Goal: Information Seeking & Learning: Find specific fact

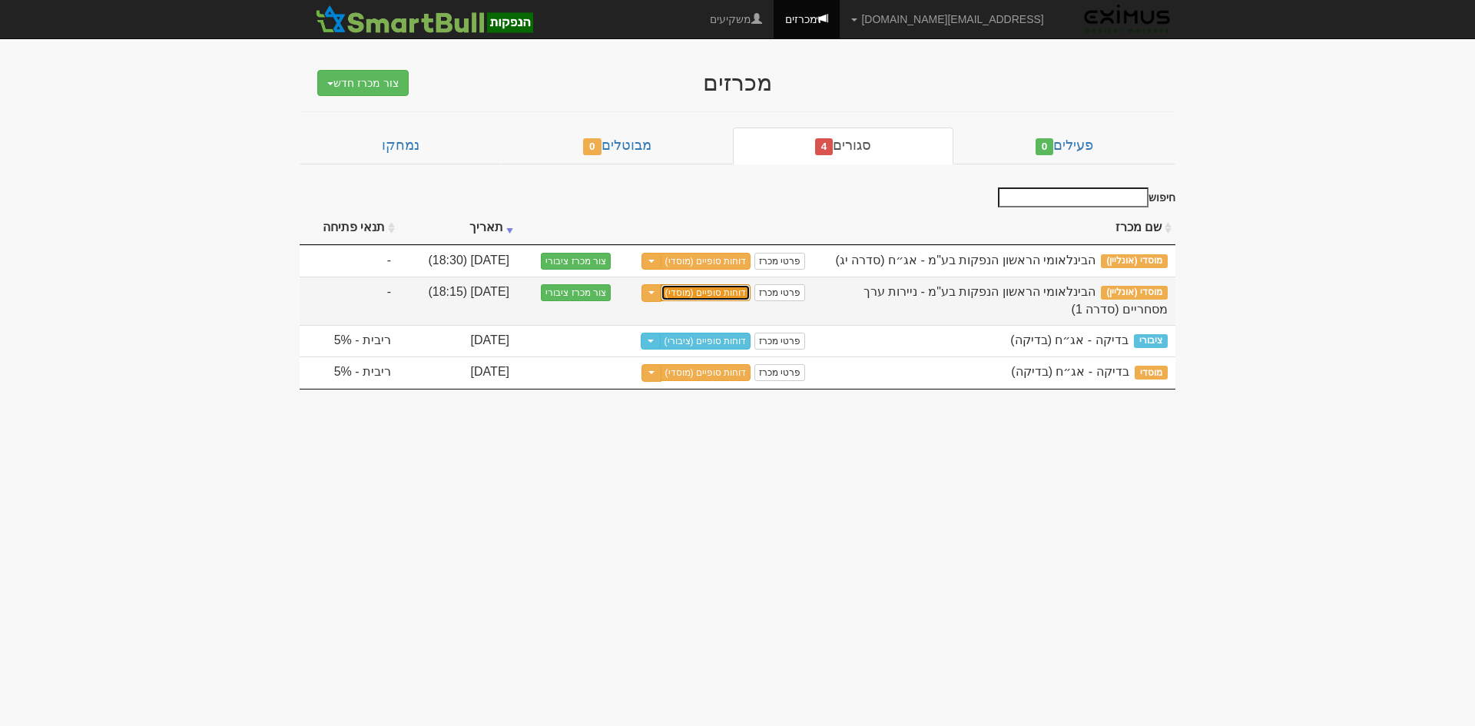
click at [723, 294] on link "דוחות סופיים (מוסדי)" at bounding box center [706, 292] width 91 height 17
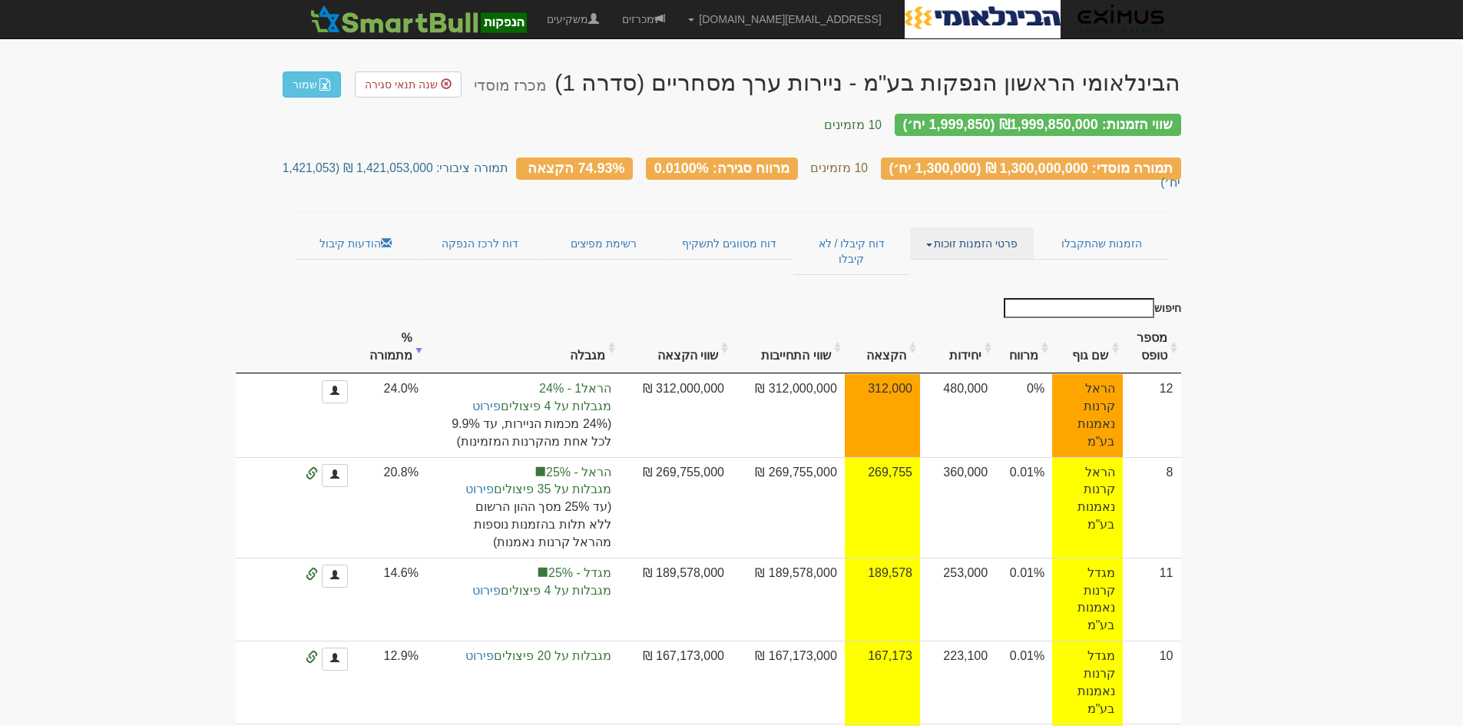
click at [1004, 227] on link "פרטי הזמנות זוכות" at bounding box center [972, 243] width 124 height 32
click at [1005, 264] on link "אנשי קשר וחשבונות" at bounding box center [972, 274] width 121 height 20
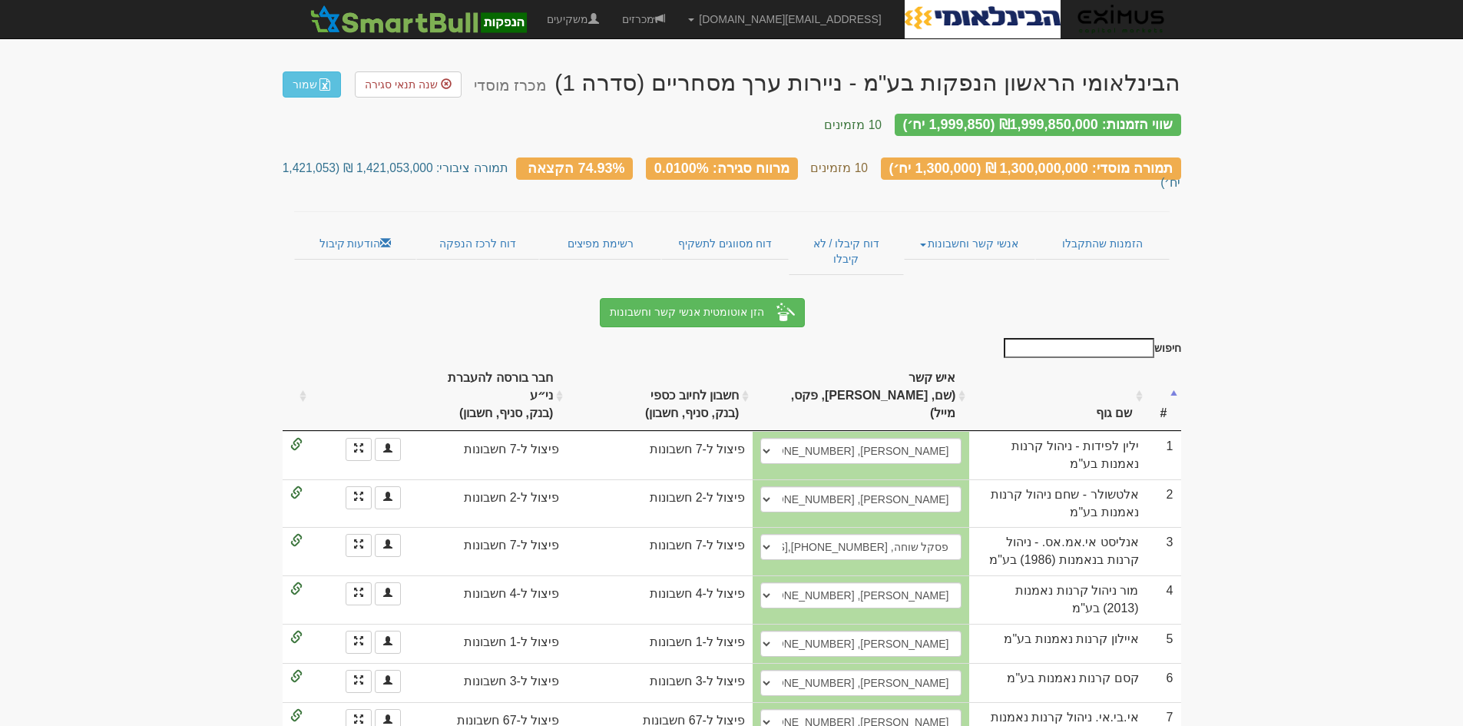
click at [1087, 338] on input "חיפוש" at bounding box center [1079, 348] width 151 height 20
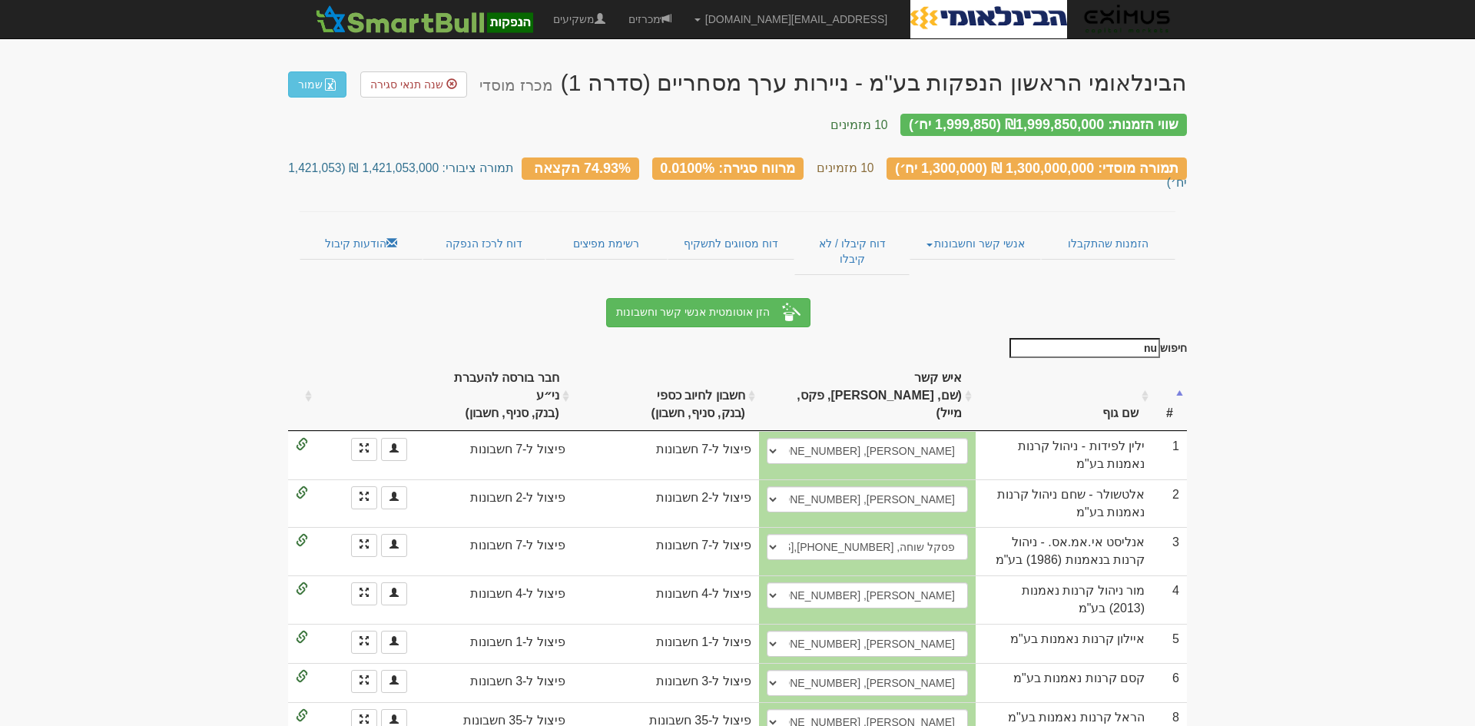
type input "n"
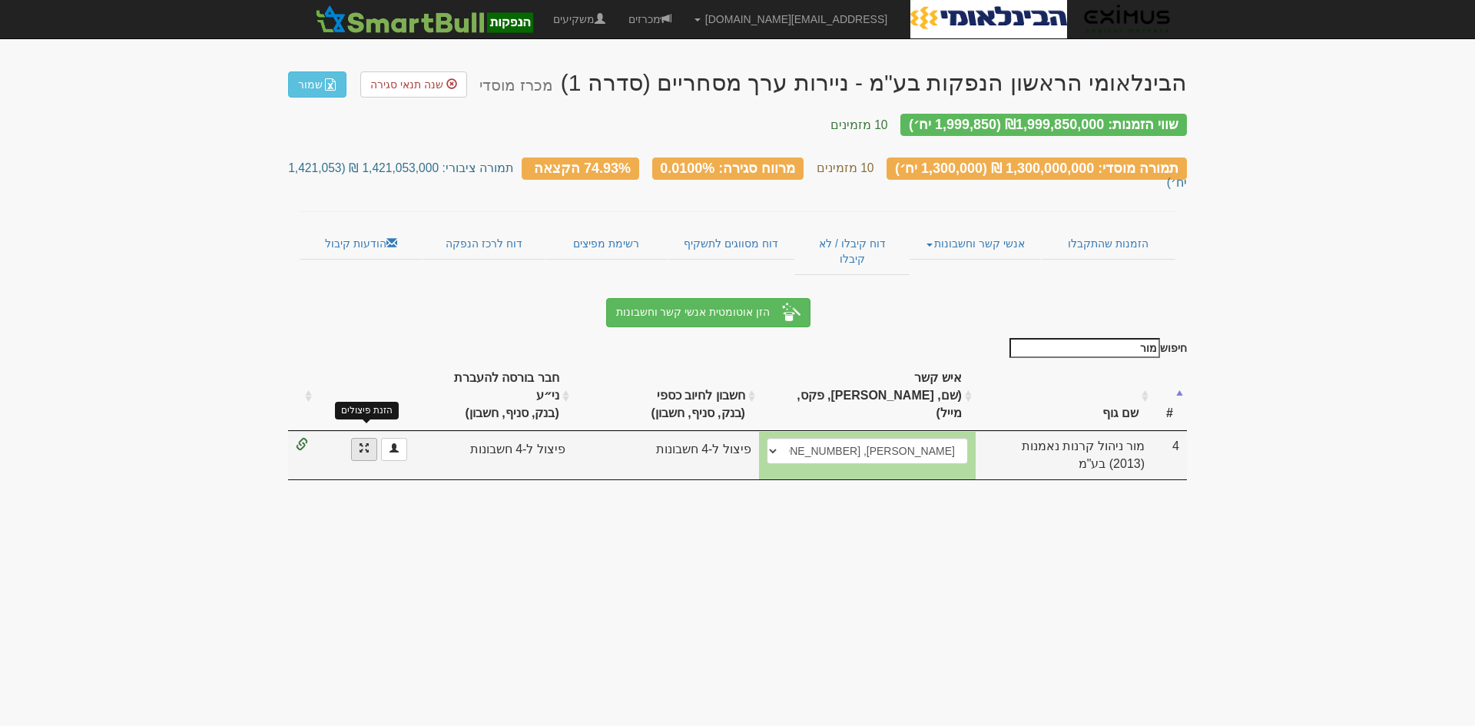
type input "מור"
click at [364, 443] on span at bounding box center [364, 447] width 9 height 9
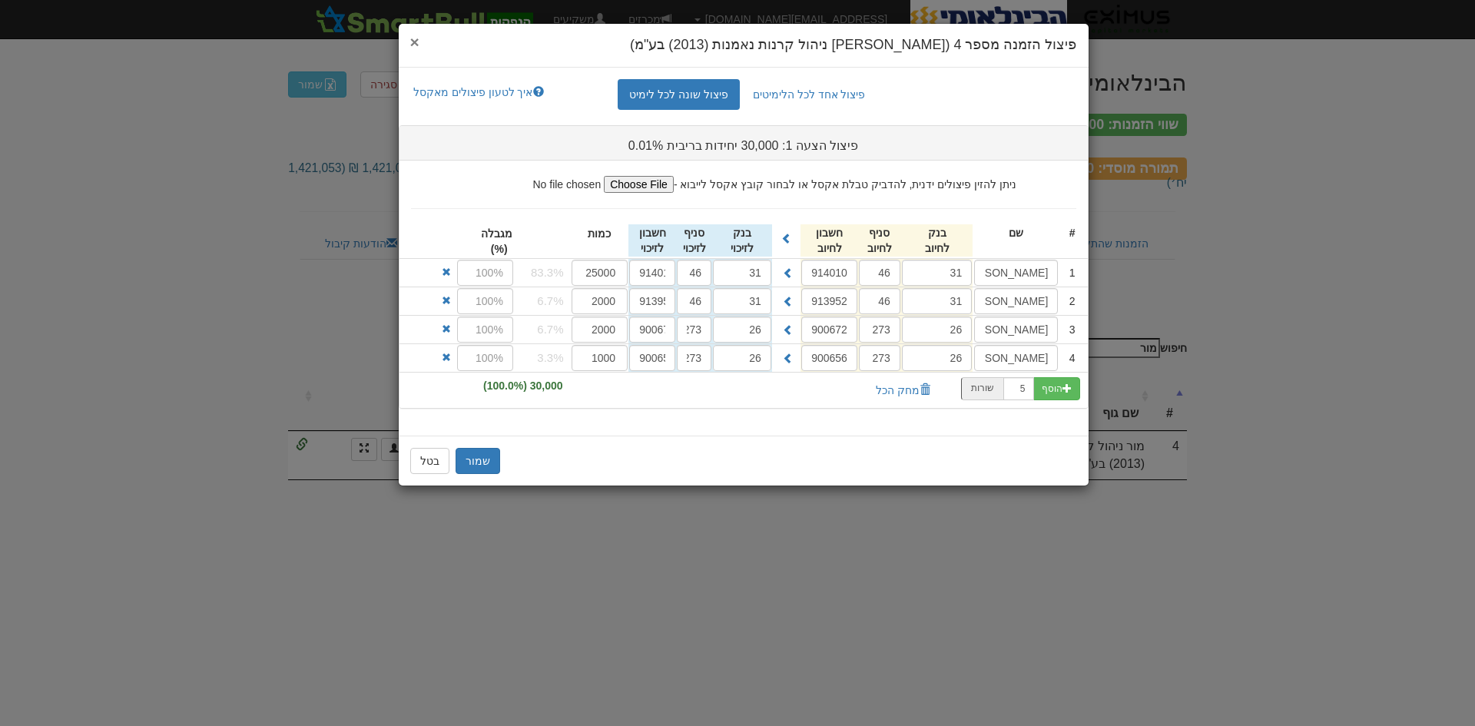
click at [414, 41] on span "×" at bounding box center [414, 42] width 9 height 18
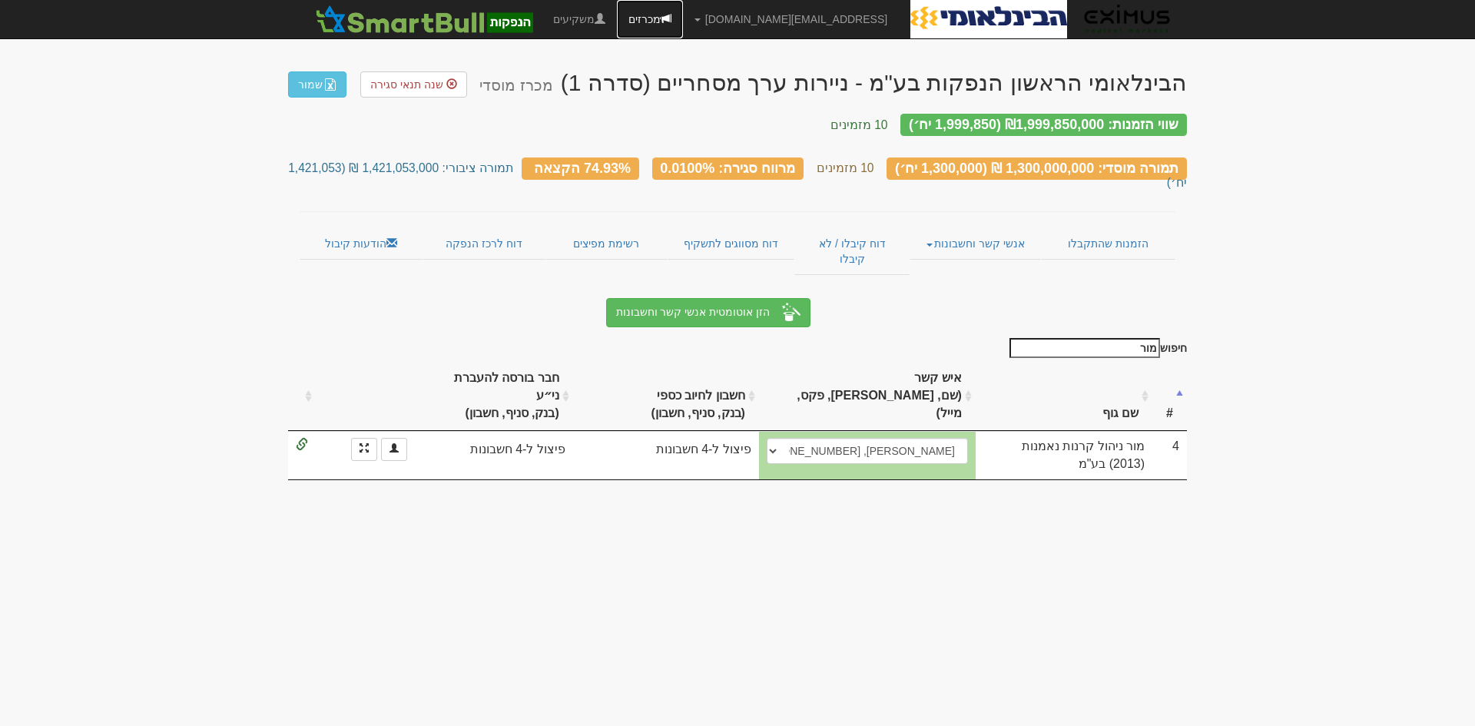
click at [683, 12] on link "מכרזים" at bounding box center [650, 19] width 66 height 38
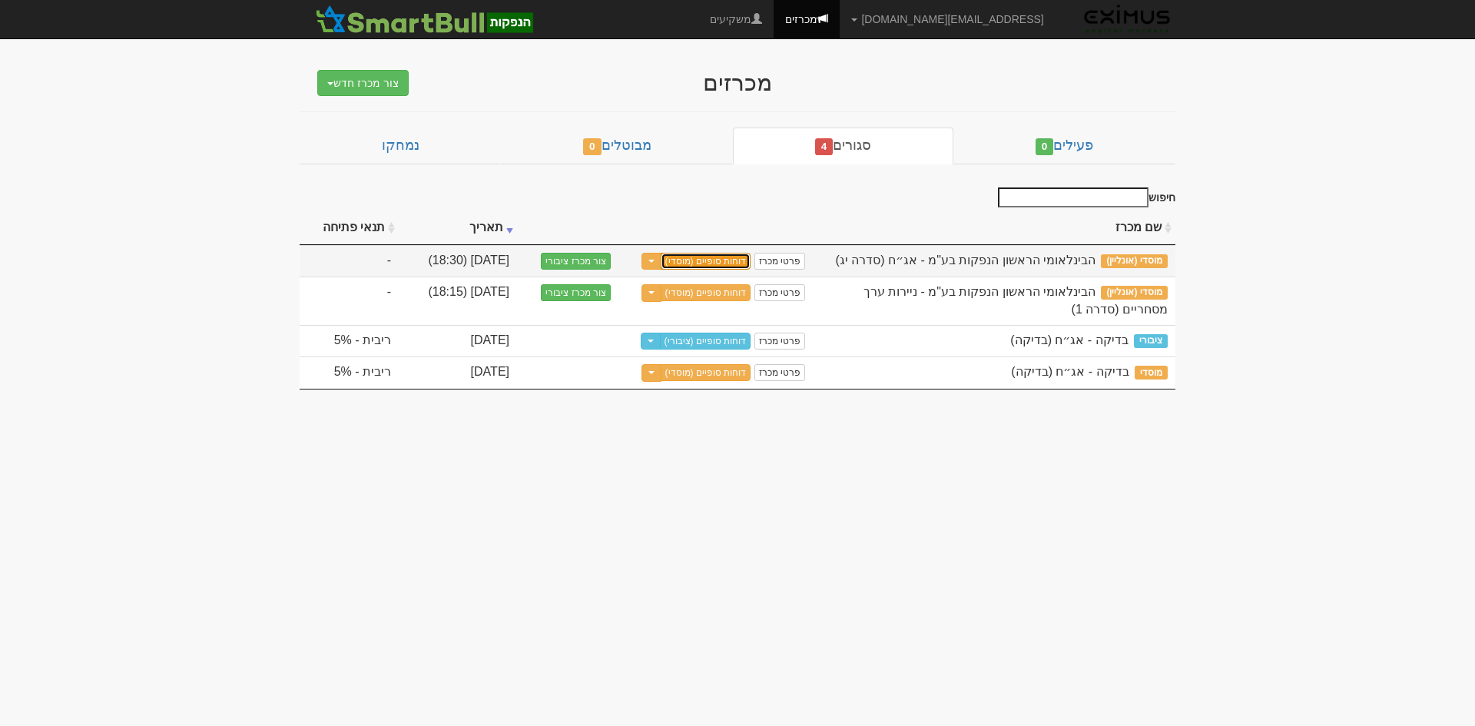
click at [734, 265] on link "דוחות סופיים (מוסדי)" at bounding box center [706, 261] width 91 height 17
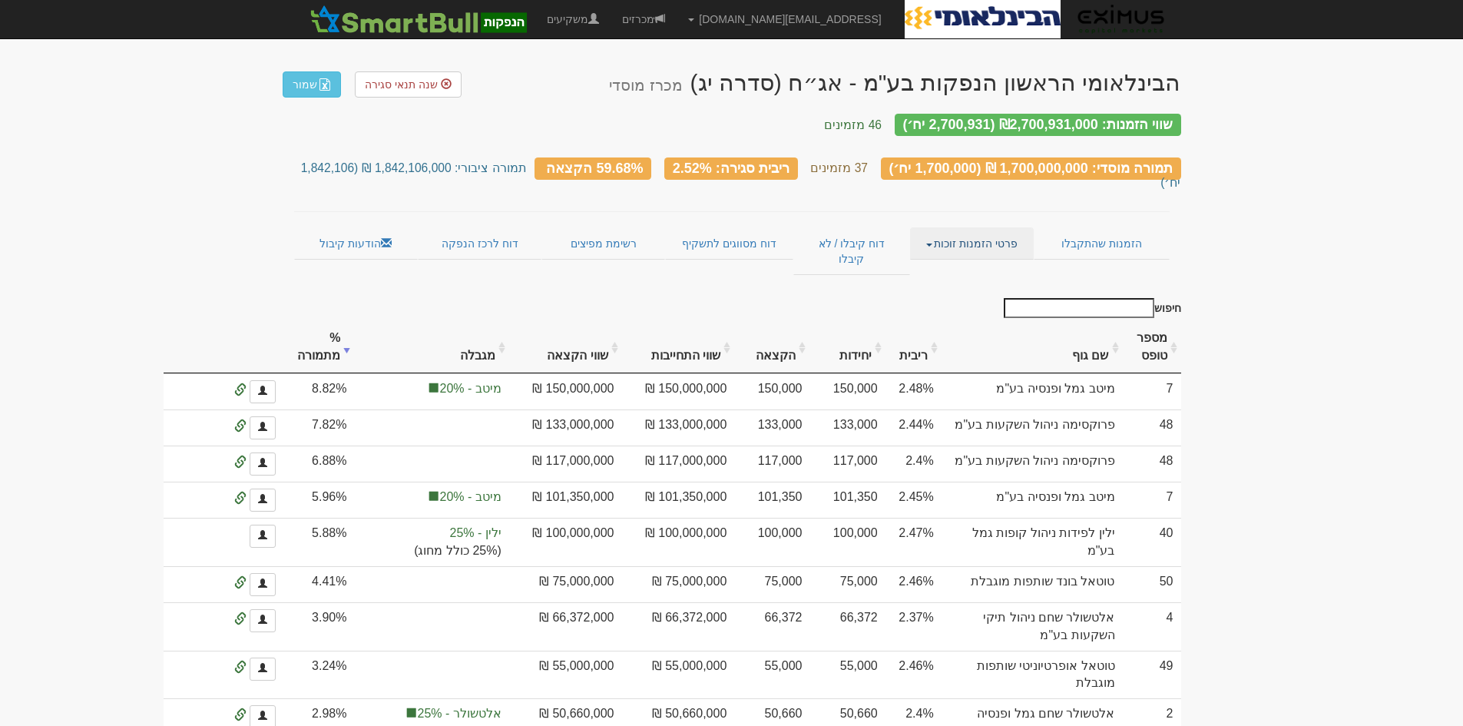
click at [988, 227] on link "פרטי הזמנות זוכות" at bounding box center [972, 243] width 124 height 32
click at [989, 264] on link "אנשי קשר וחשבונות" at bounding box center [972, 274] width 121 height 20
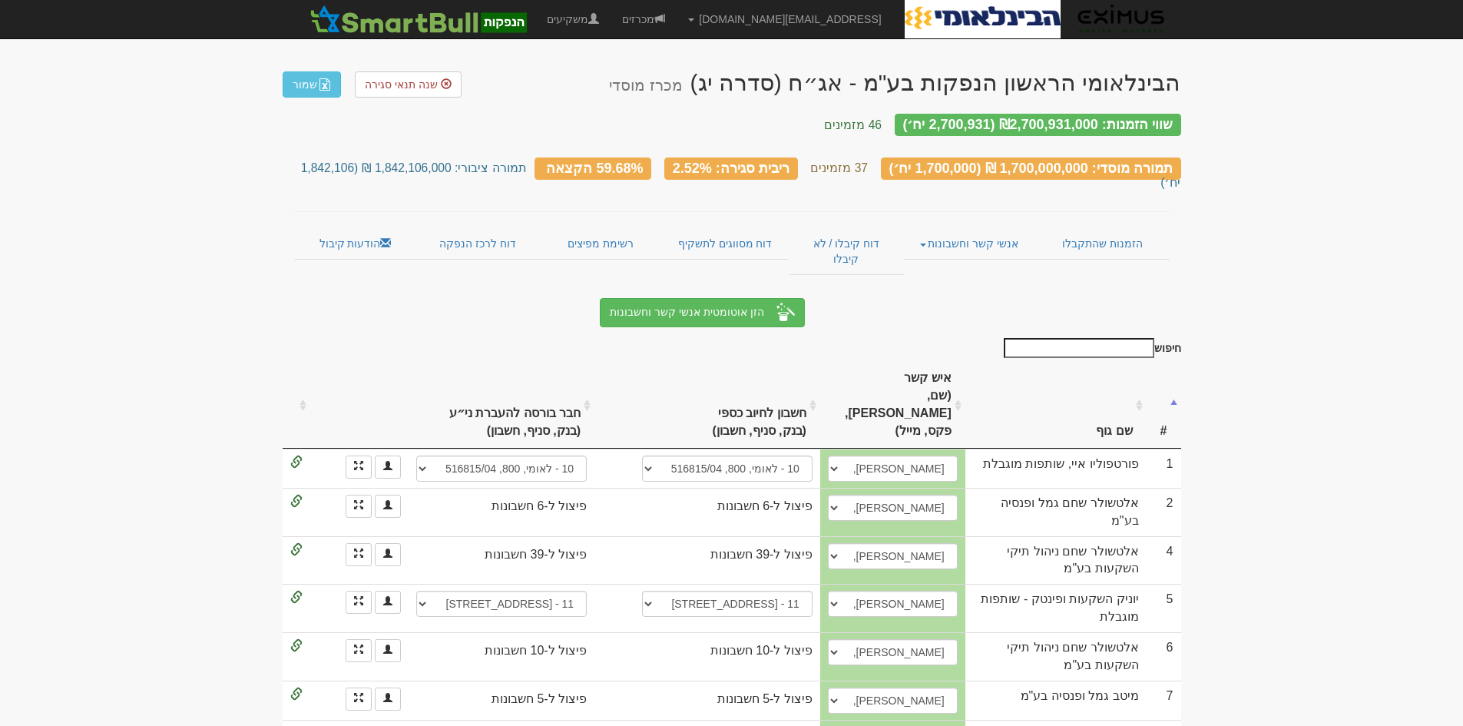
click at [1083, 338] on input "חיפוש" at bounding box center [1079, 348] width 151 height 20
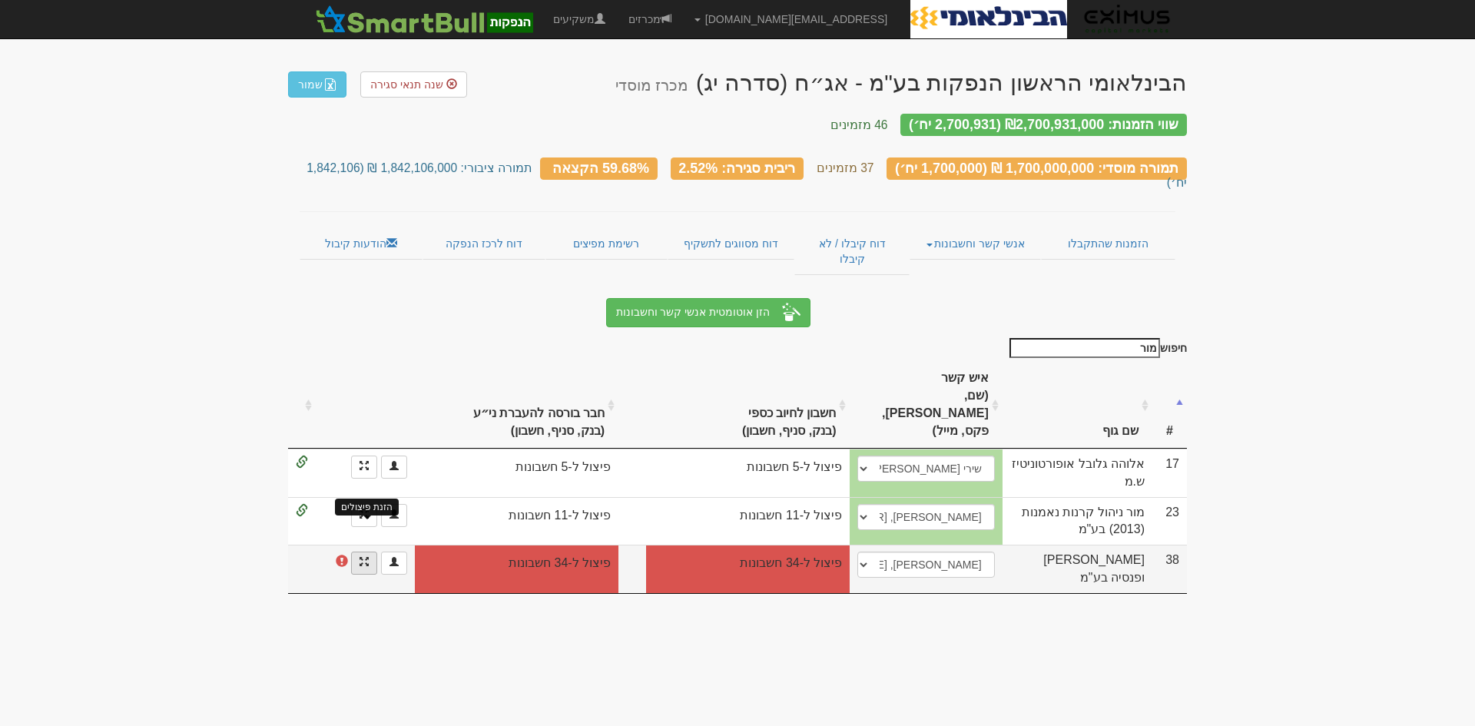
type input "מור"
click at [366, 557] on span at bounding box center [364, 561] width 9 height 9
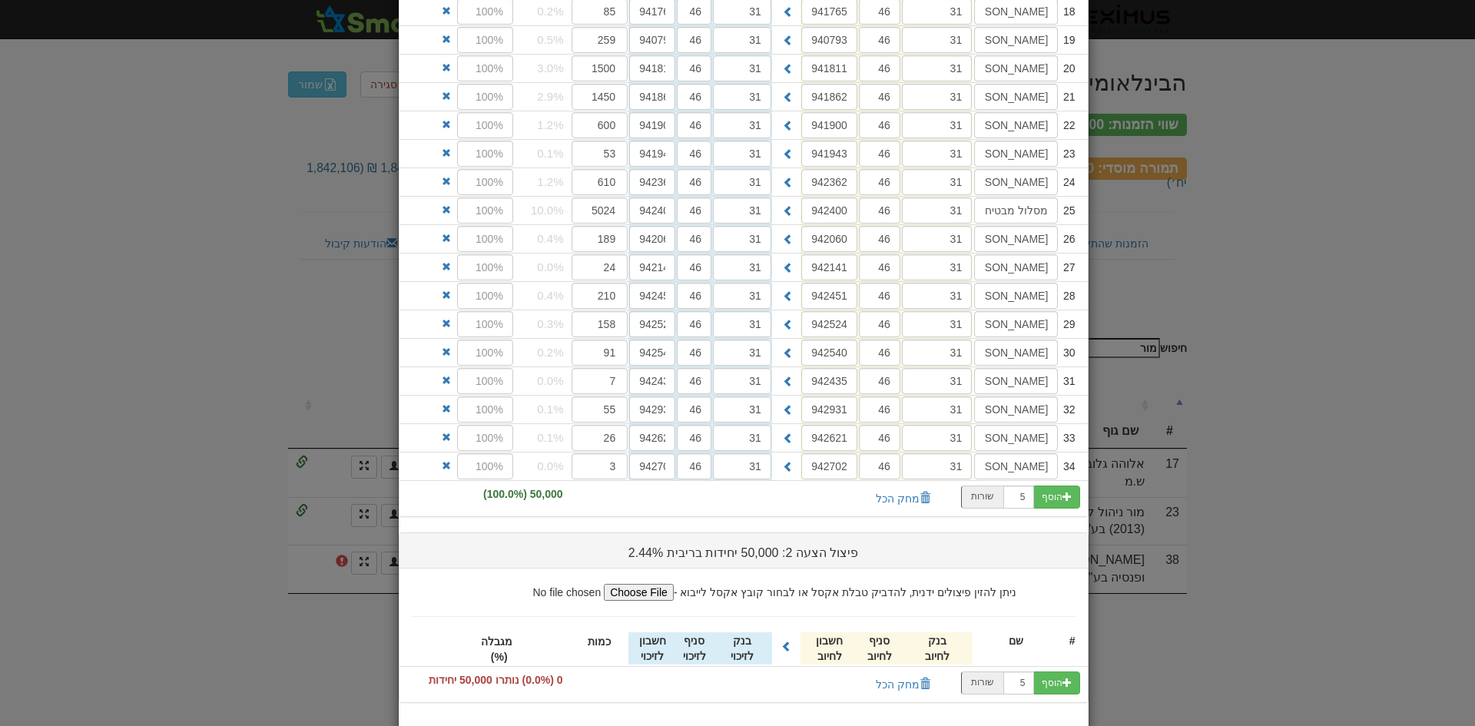
scroll to position [822, 0]
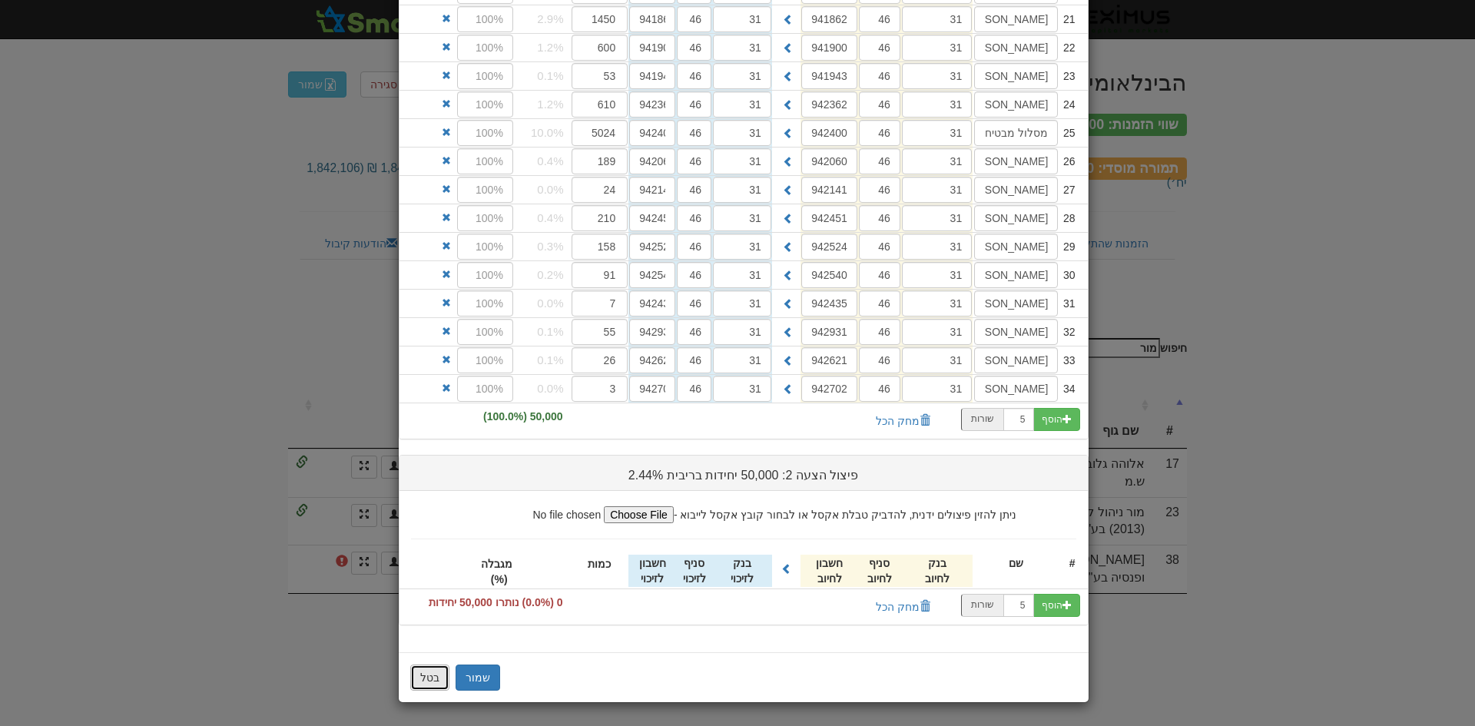
click at [423, 684] on button "בטל" at bounding box center [429, 678] width 39 height 26
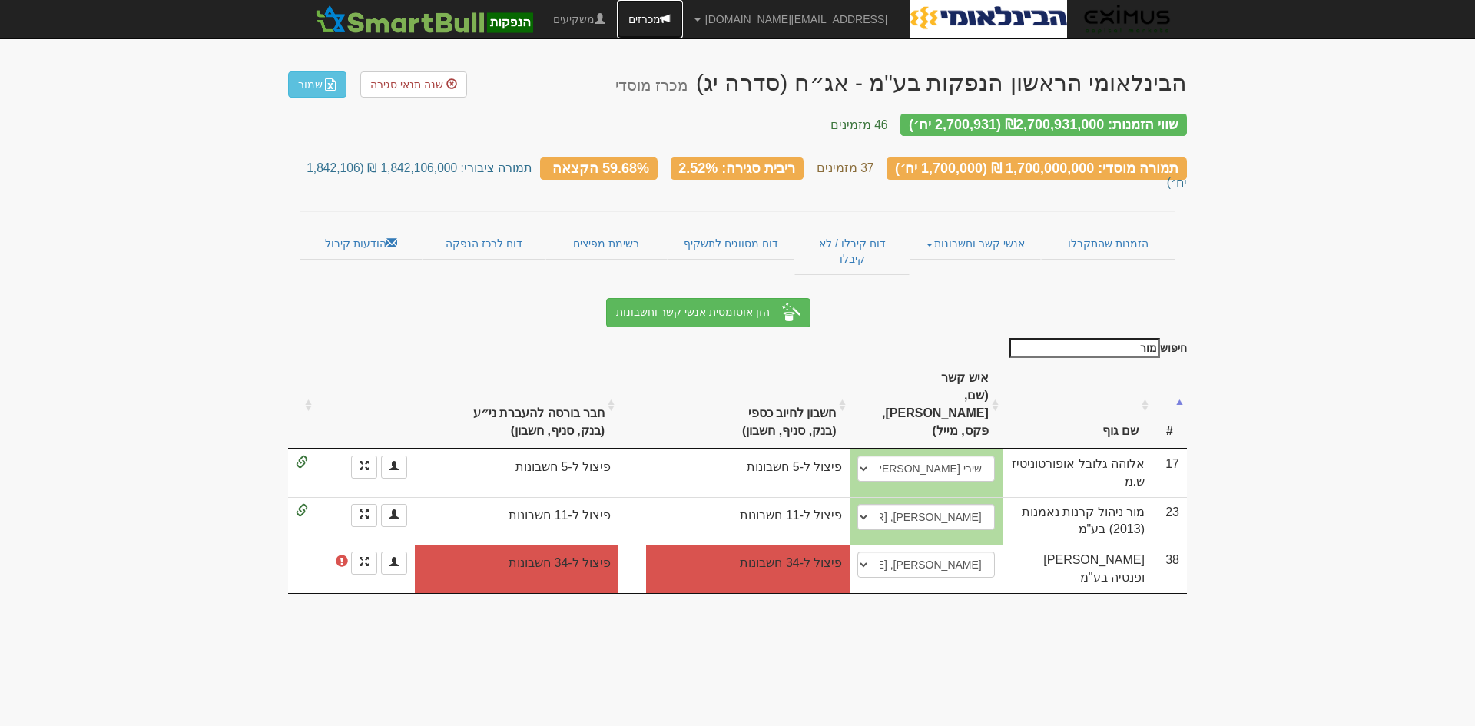
click at [671, 15] on span at bounding box center [666, 18] width 11 height 11
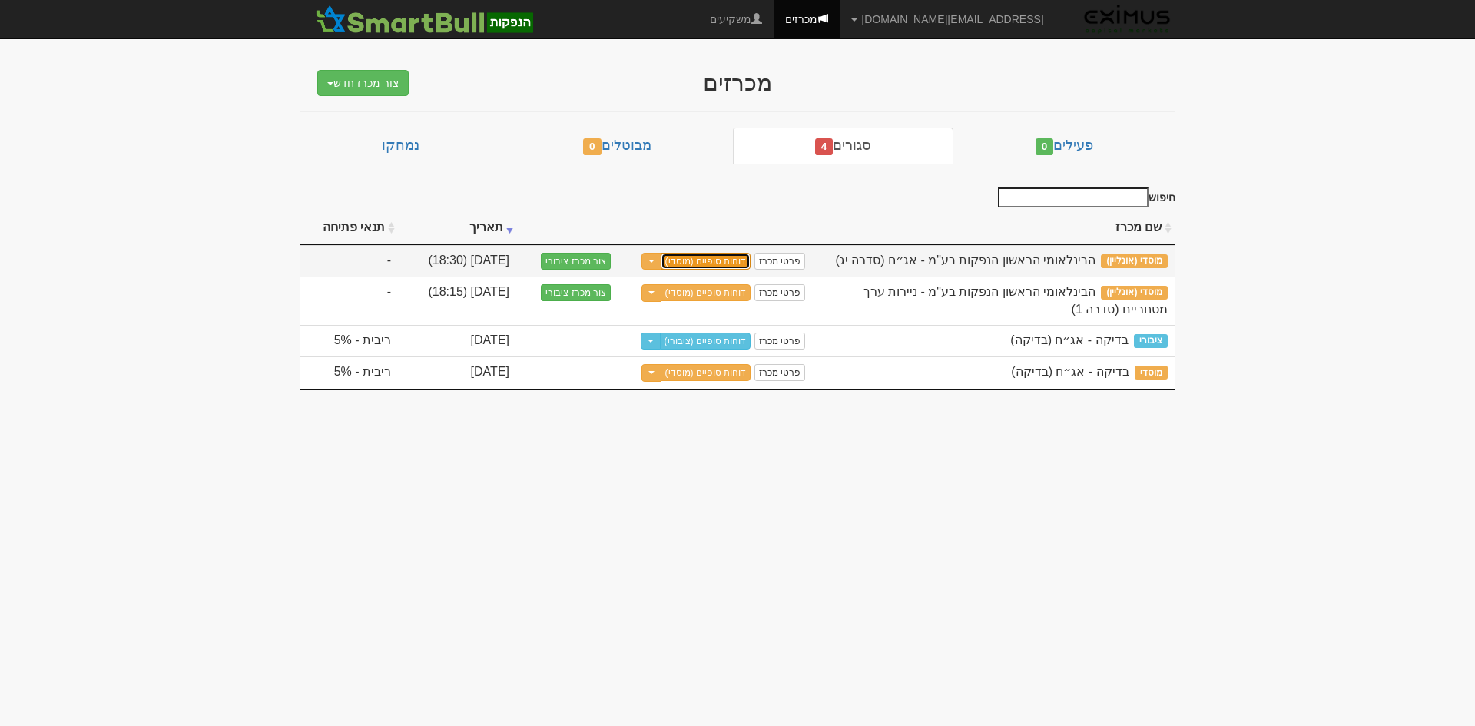
click at [718, 260] on link "דוחות סופיים (מוסדי)" at bounding box center [706, 261] width 91 height 17
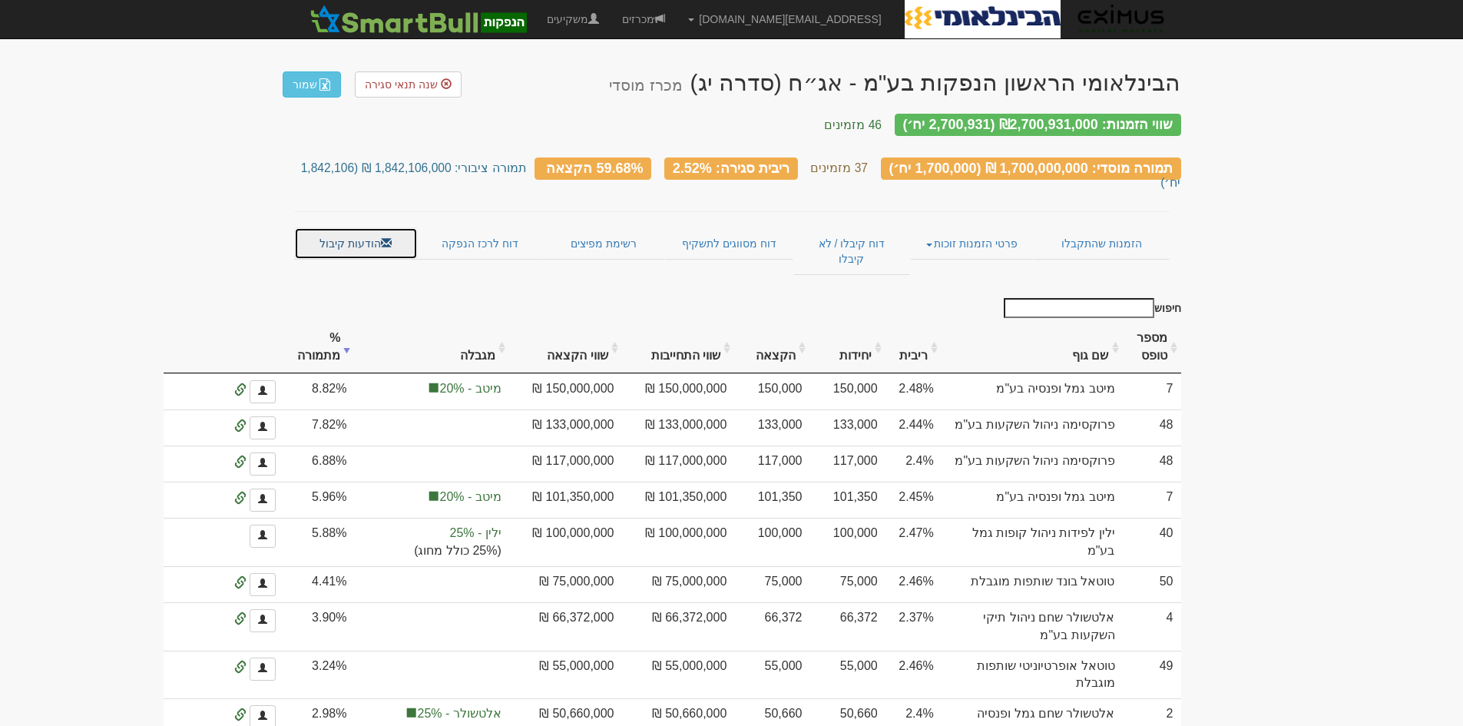
click at [370, 227] on link "הודעות קיבול" at bounding box center [356, 243] width 124 height 32
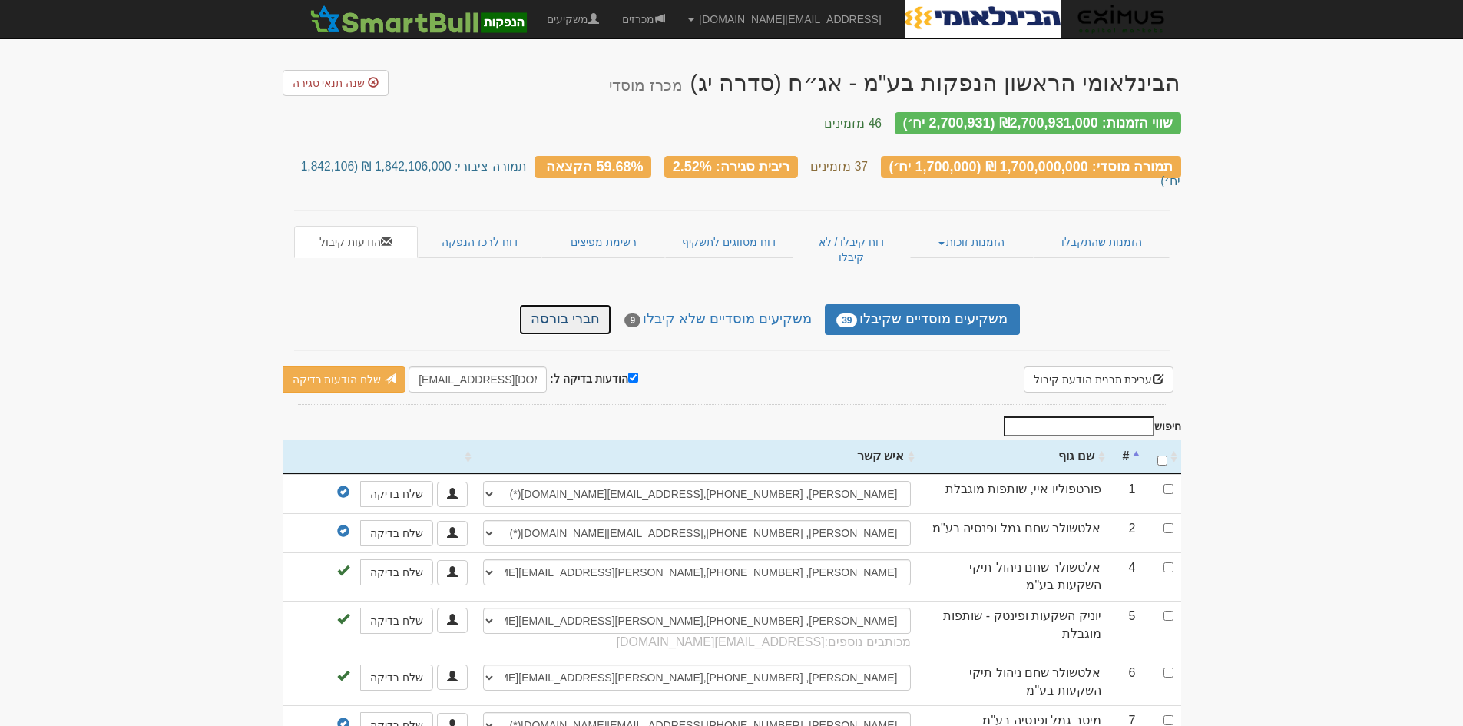
click at [588, 304] on link "חברי בורסה" at bounding box center [565, 319] width 92 height 31
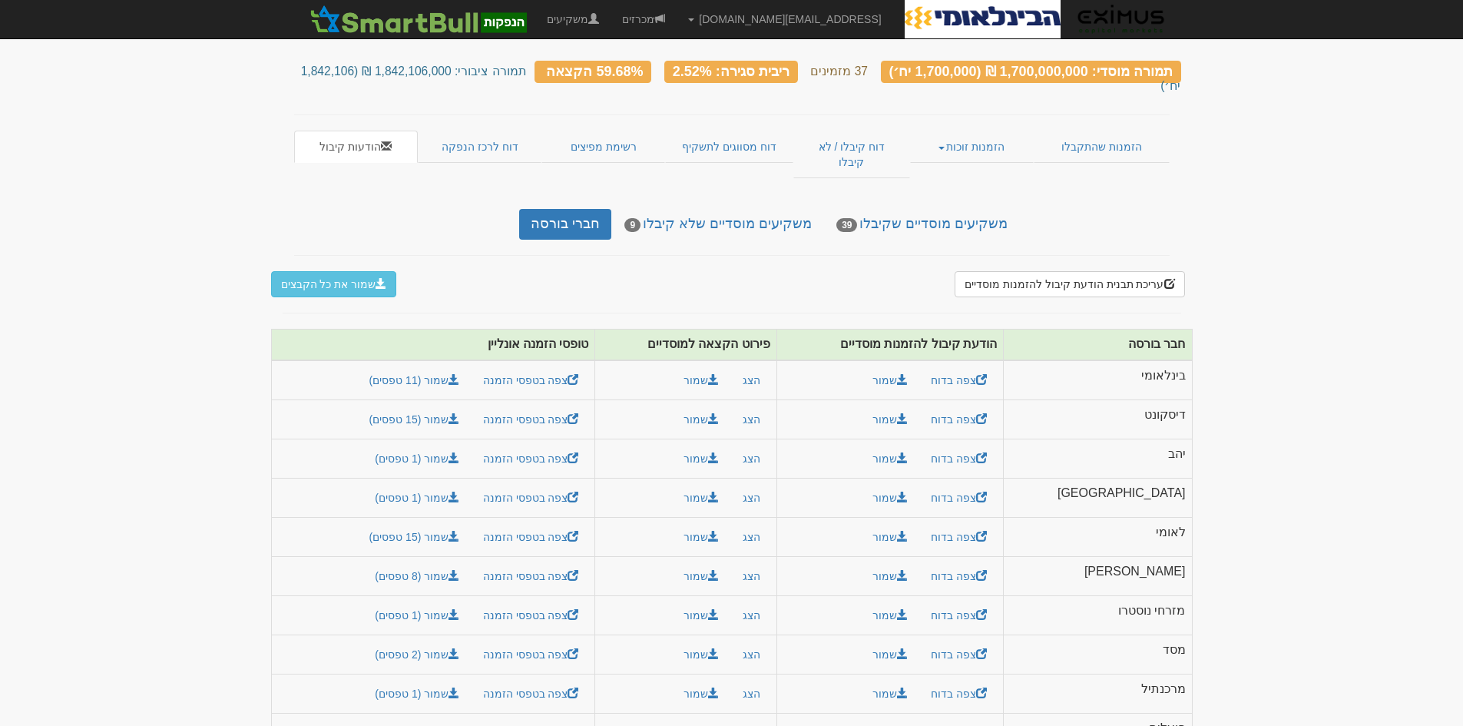
scroll to position [98, 0]
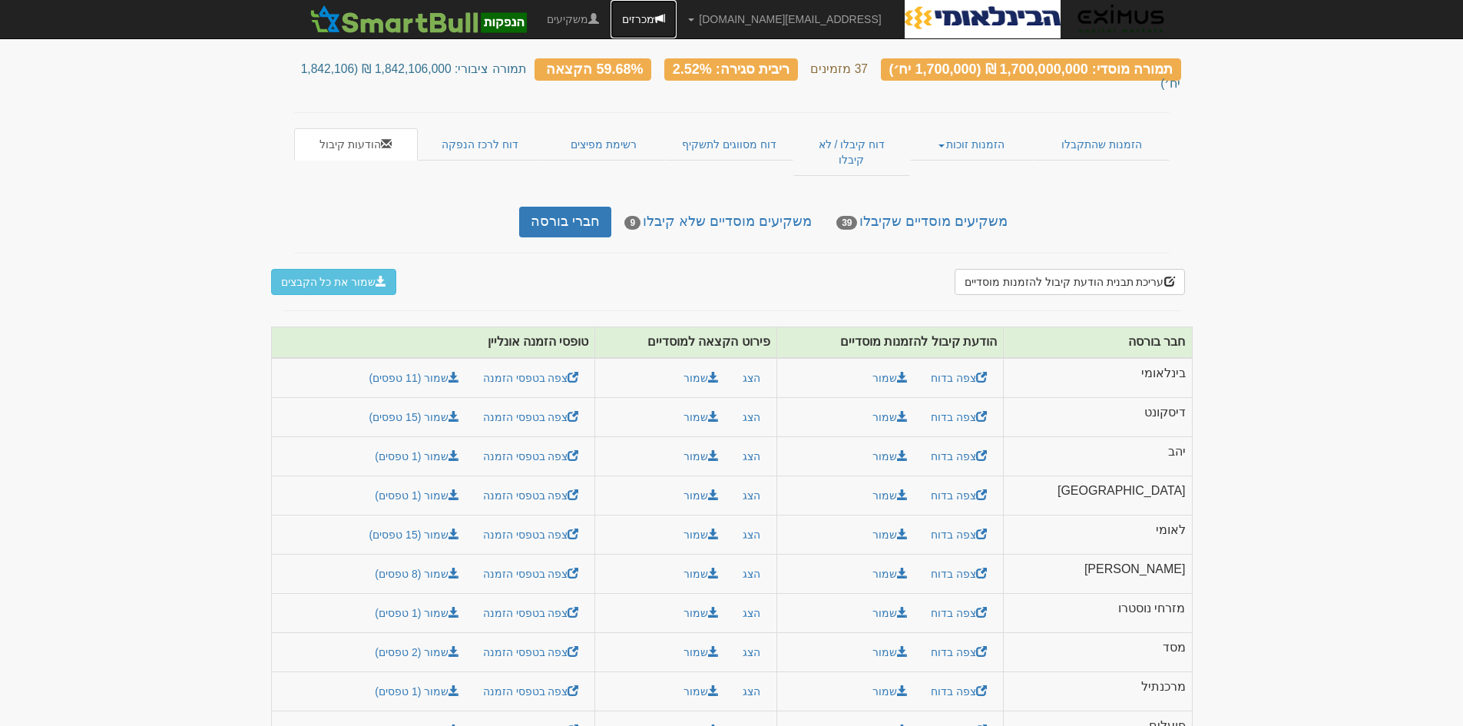
click at [677, 13] on link "מכרזים" at bounding box center [644, 19] width 66 height 38
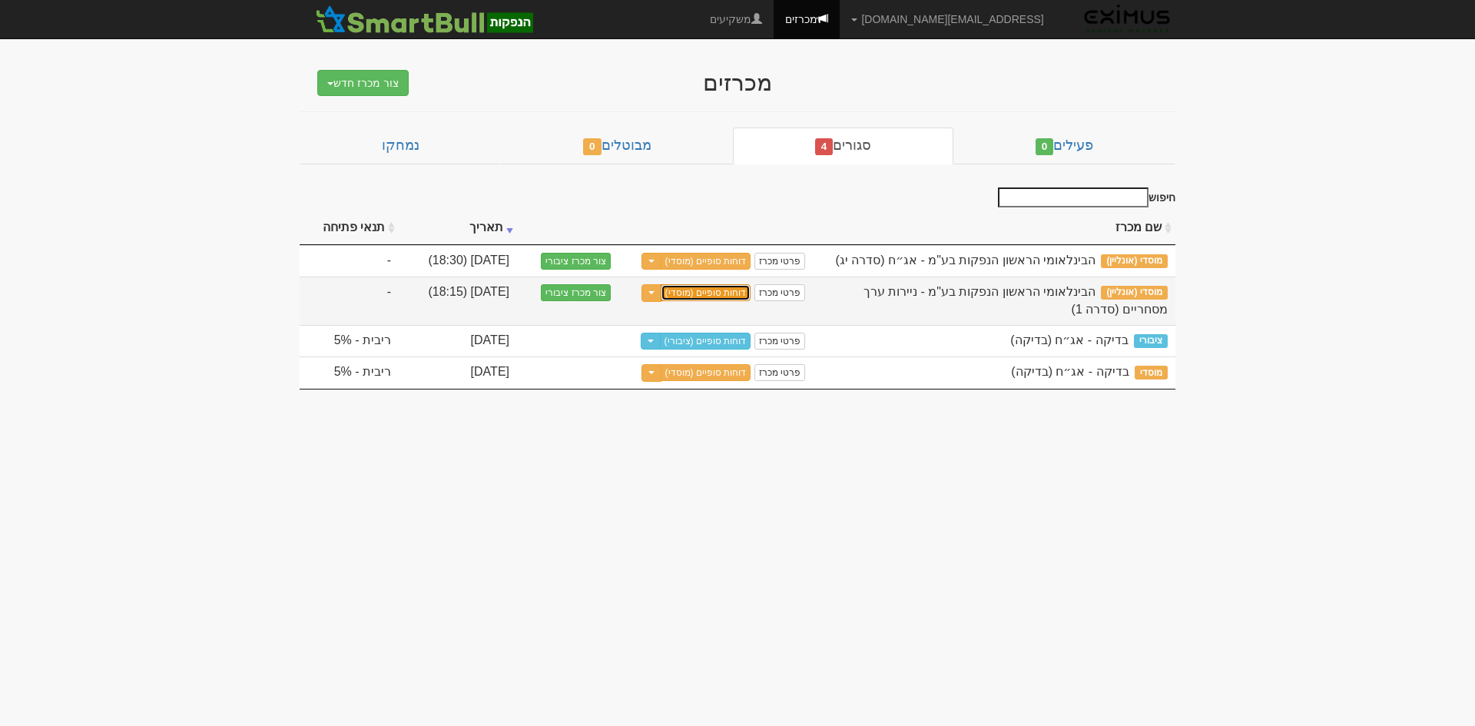
click at [723, 285] on link "דוחות סופיים (מוסדי)" at bounding box center [706, 292] width 91 height 17
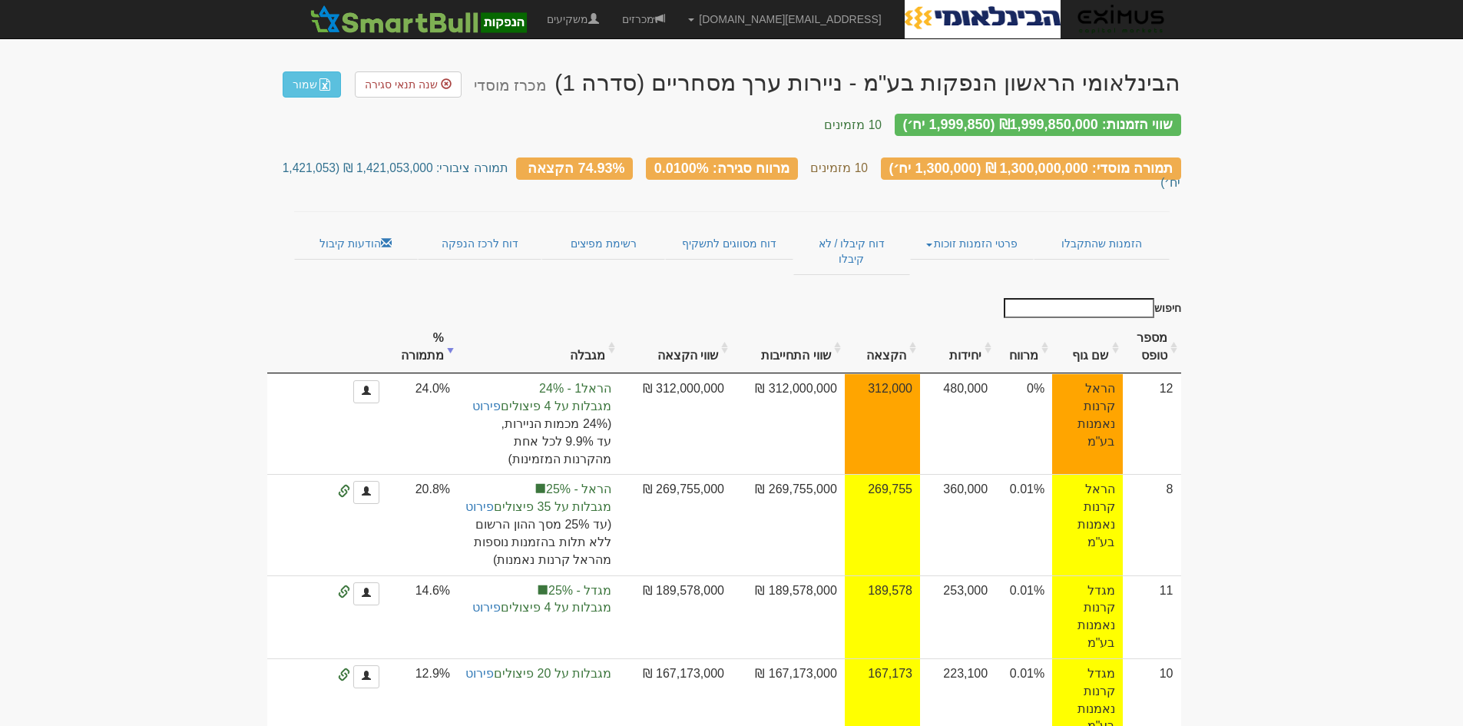
click at [1082, 298] on input "חיפוש" at bounding box center [1079, 308] width 151 height 20
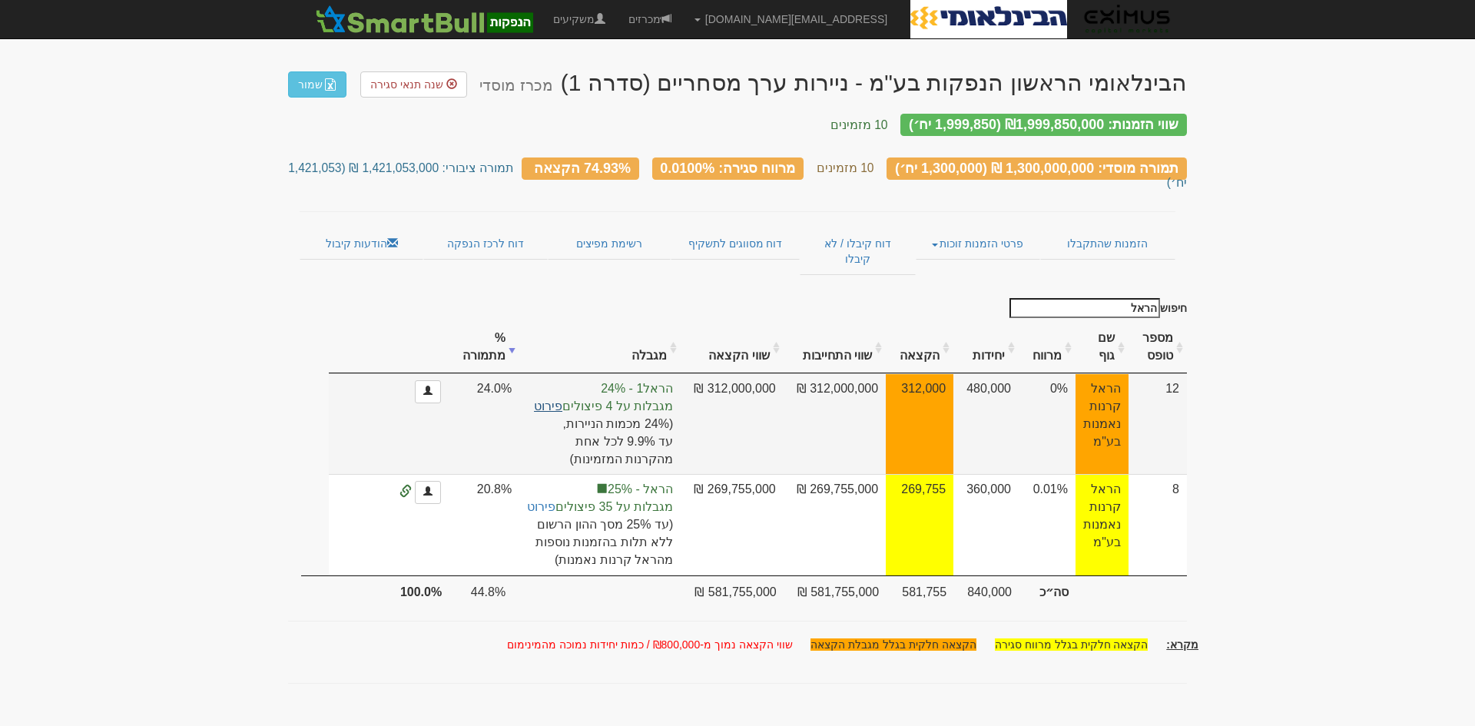
type input "הראל"
click at [552, 399] on link "פירוט" at bounding box center [548, 405] width 28 height 13
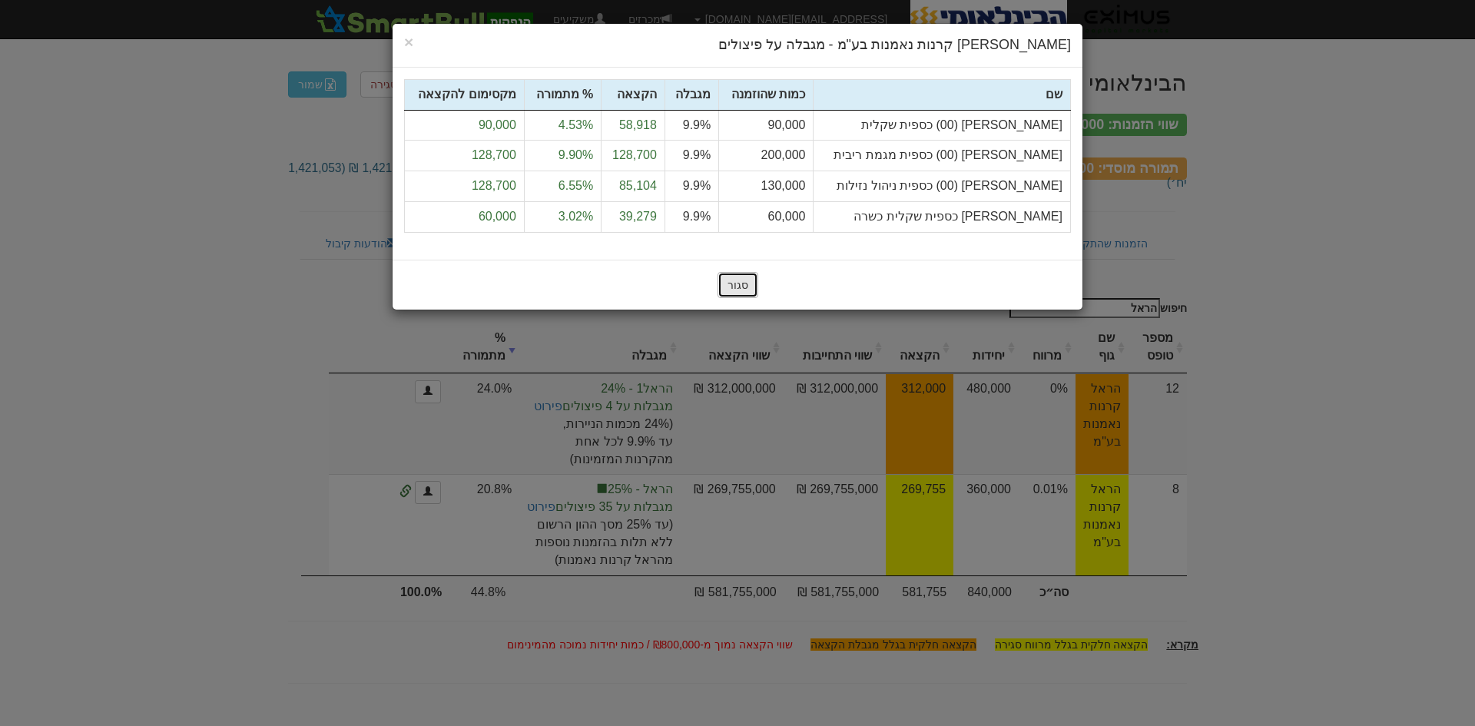
click at [746, 286] on button "סגור" at bounding box center [738, 285] width 41 height 26
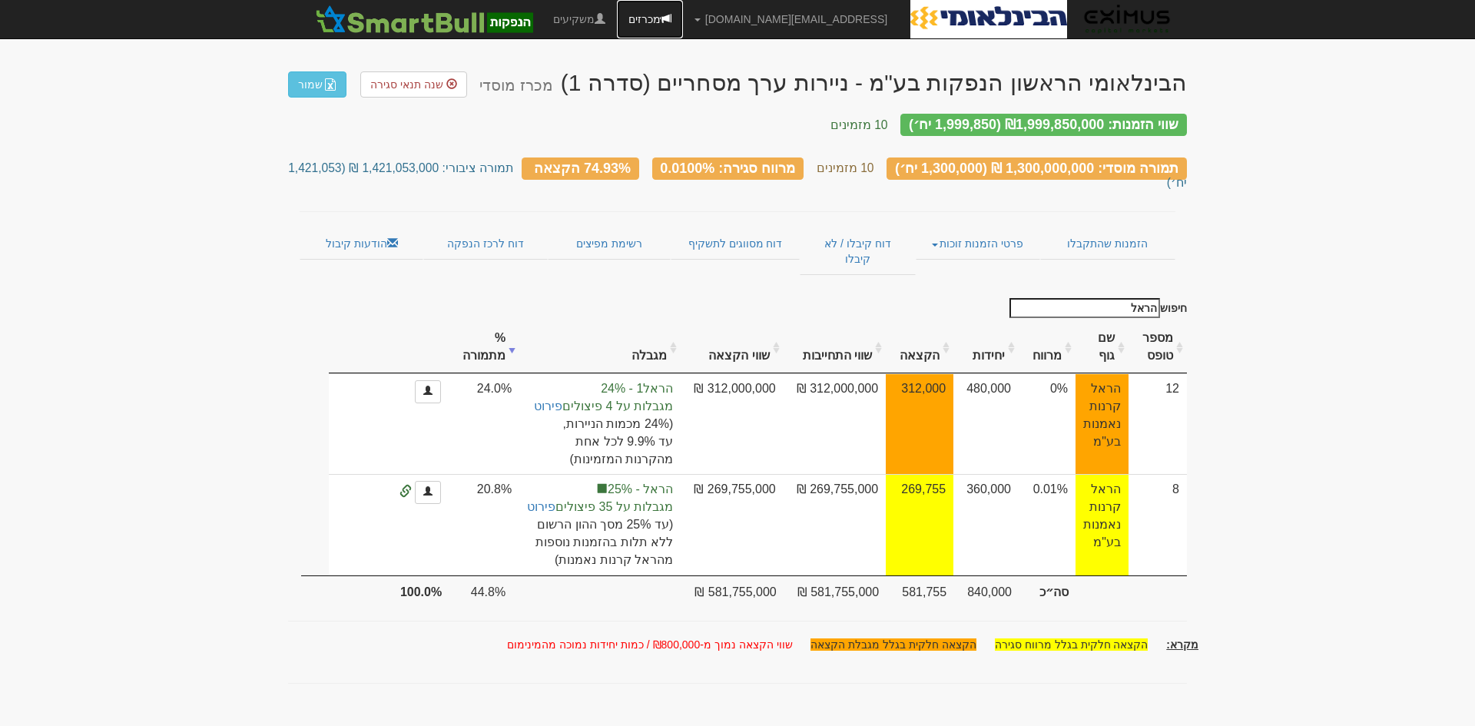
click at [683, 8] on link "מכרזים" at bounding box center [650, 19] width 66 height 38
